Goal: Information Seeking & Learning: Learn about a topic

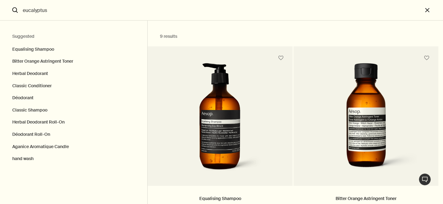
scroll to position [456, 0]
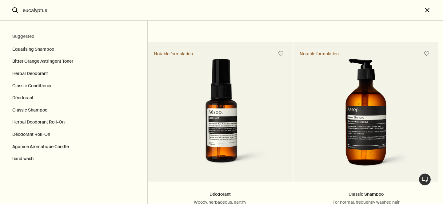
click at [425, 10] on button "close" at bounding box center [433, 10] width 20 height 21
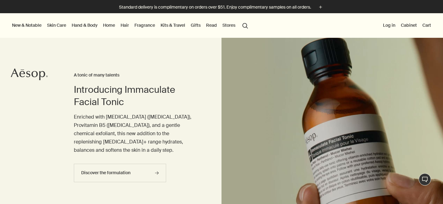
click at [268, 22] on div "New & Notable New additions Evergreen Exhilaration Lucent Facial Refiner Eleos …" at bounding box center [221, 25] width 443 height 25
click at [246, 25] on button "search Search" at bounding box center [245, 25] width 11 height 12
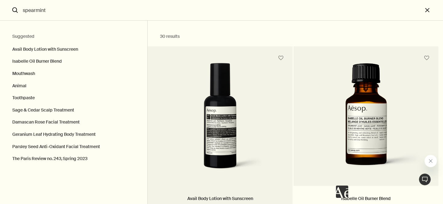
type input "spearmint"
click at [191, 88] on img "Search" at bounding box center [220, 120] width 99 height 114
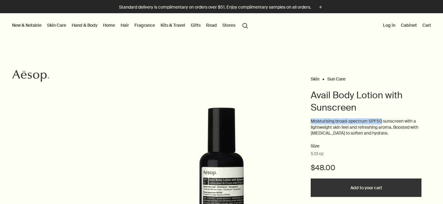
click at [310, 118] on div "Skin Sun Care Avail Body Lotion with Sunscreen Moisturising broad-spectrum SPF5…" at bounding box center [221, 190] width 443 height 230
click at [242, 24] on button "search Search" at bounding box center [245, 25] width 11 height 12
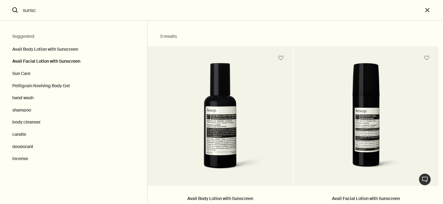
click at [52, 63] on button "Avail Facial Lotion with Sunscreen" at bounding box center [73, 61] width 147 height 12
type input "Avail Facial Lotion with Sunscreen"
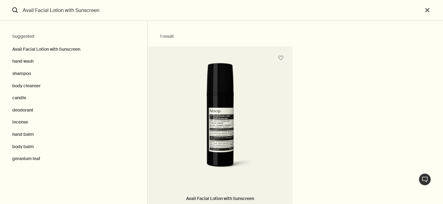
click at [208, 75] on img "Search" at bounding box center [220, 120] width 112 height 114
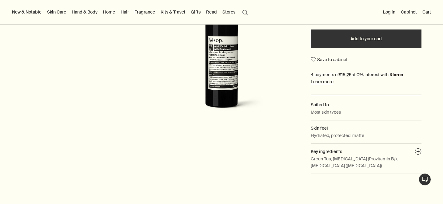
scroll to position [145, 0]
